Goal: Task Accomplishment & Management: Use online tool/utility

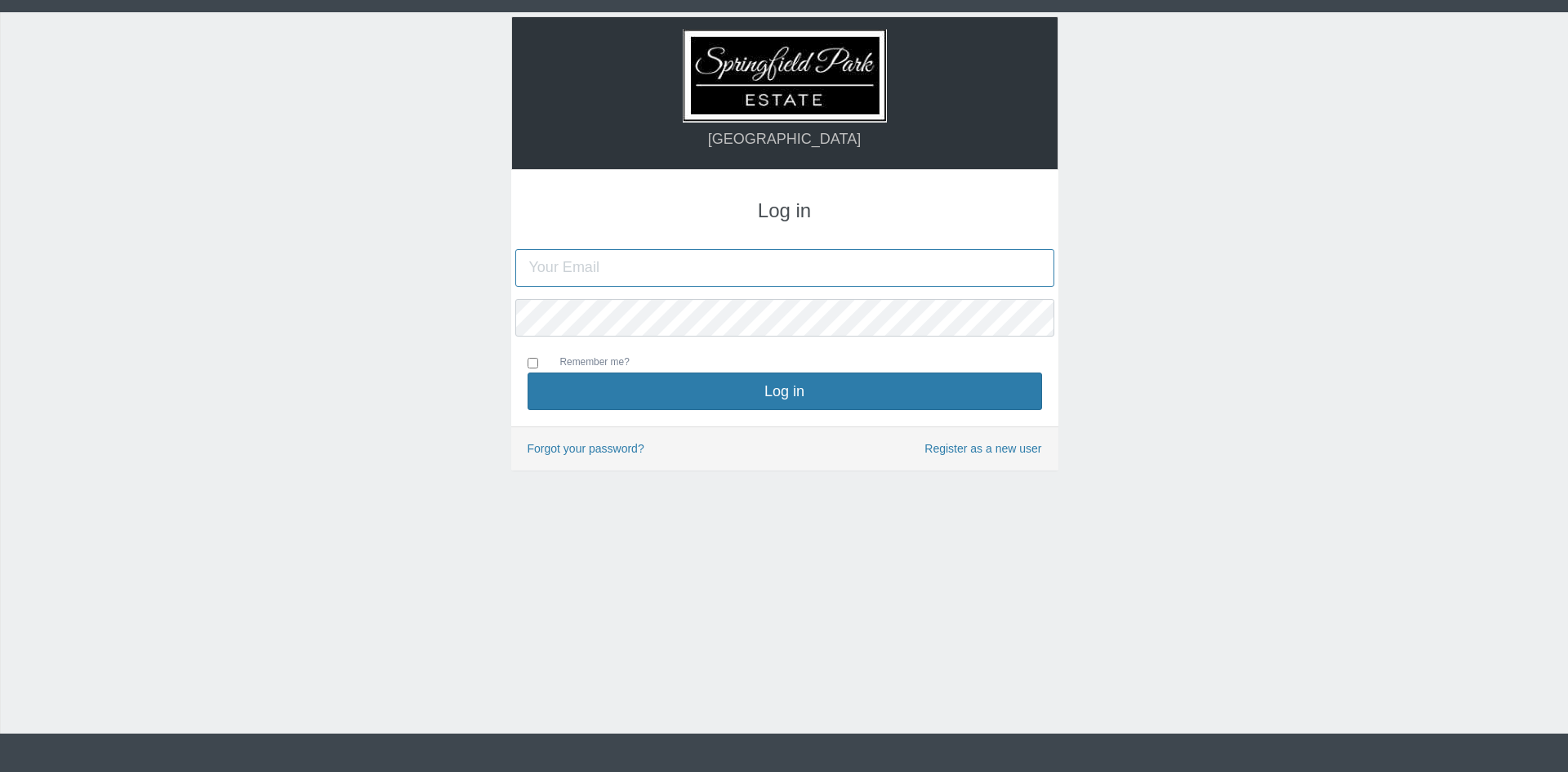
click at [685, 251] on input "text" at bounding box center [784, 267] width 539 height 38
type input "[PERSON_NAME][EMAIL_ADDRESS][DOMAIN_NAME]"
click at [527, 358] on input "Remember me?" at bounding box center [533, 363] width 11 height 11
checkbox input "true"
click at [527, 373] on button "Log in" at bounding box center [784, 391] width 514 height 38
